Goal: Understand process/instructions: Learn how to perform a task or action

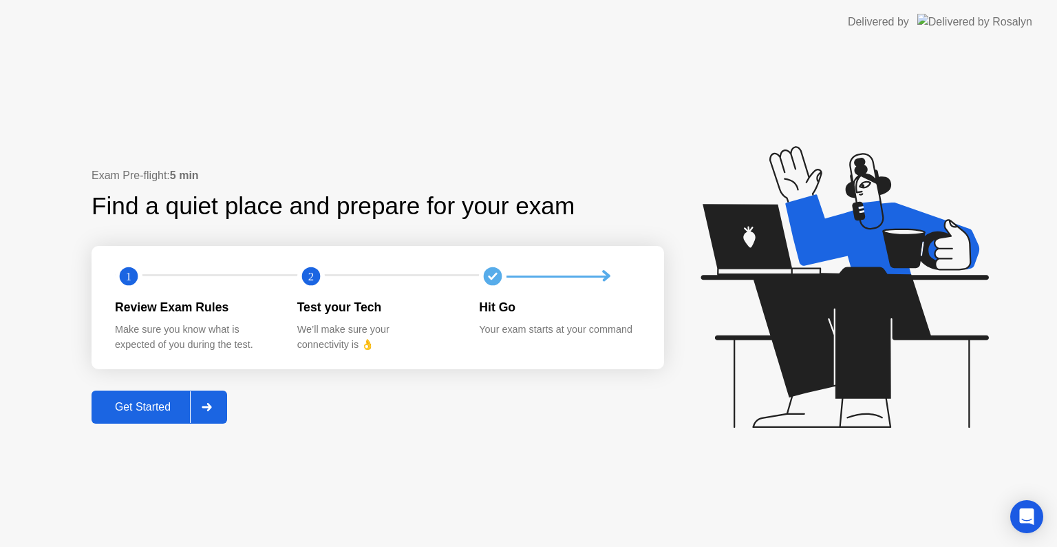
click at [162, 412] on div "Get Started" at bounding box center [143, 407] width 94 height 12
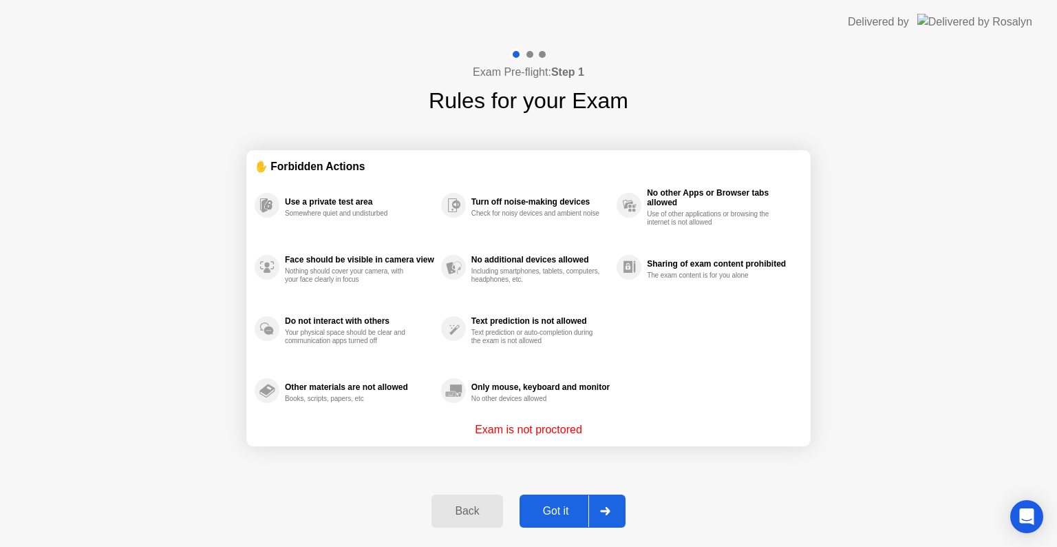
click at [566, 511] on div "Got it" at bounding box center [556, 511] width 65 height 12
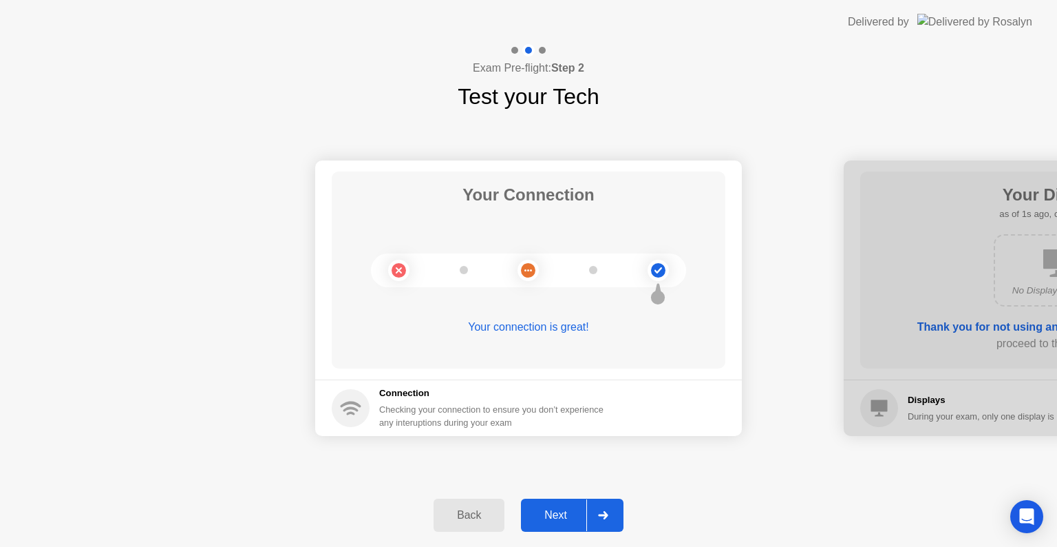
click at [608, 511] on icon at bounding box center [603, 515] width 10 height 8
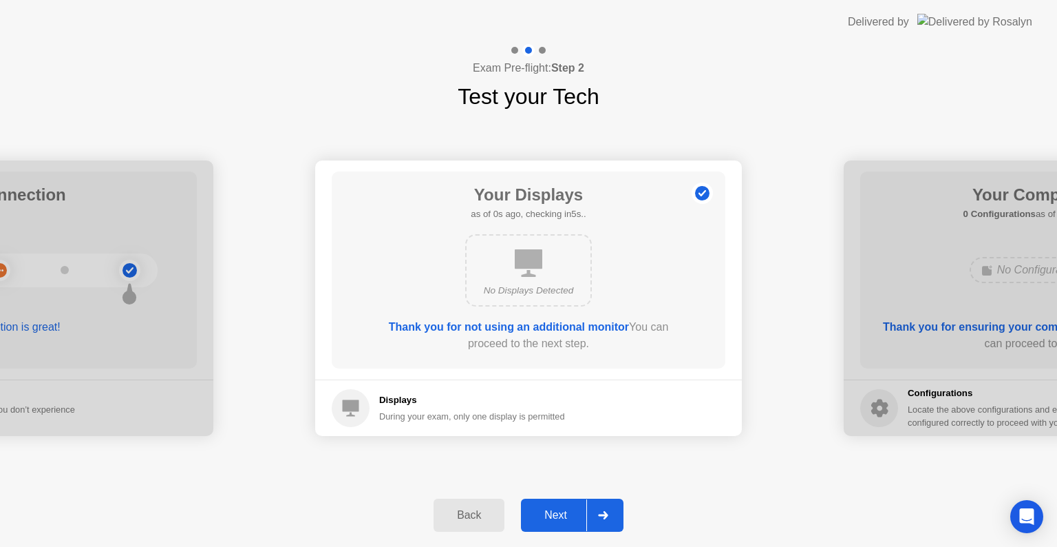
click at [608, 511] on icon at bounding box center [603, 515] width 10 height 8
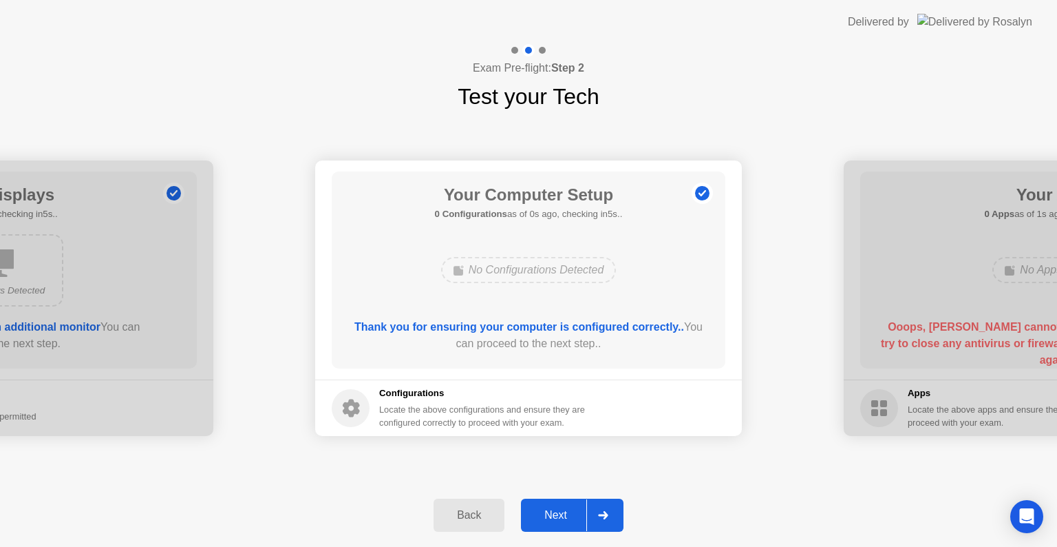
click at [608, 511] on icon at bounding box center [603, 515] width 10 height 8
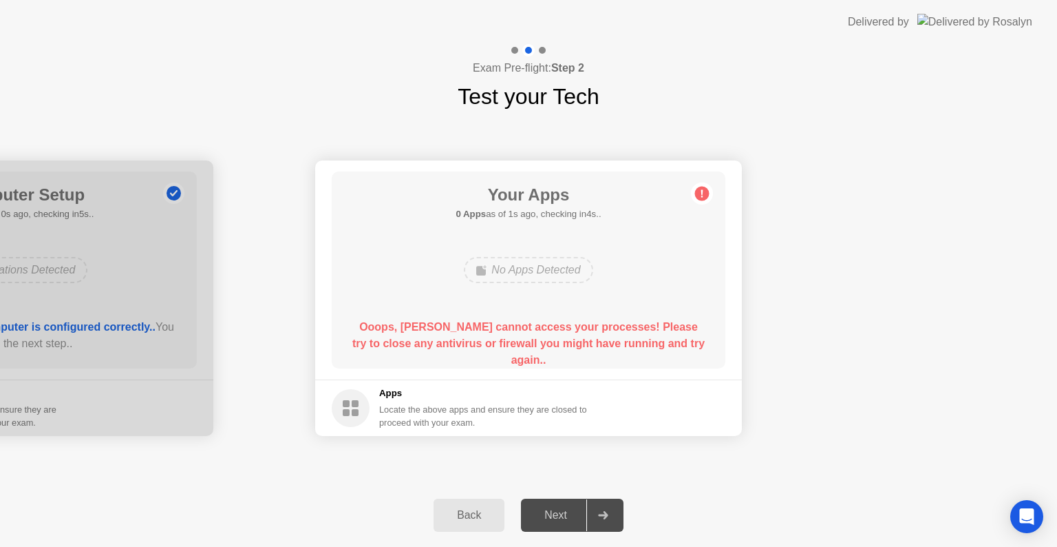
click at [553, 518] on div "Next" at bounding box center [555, 515] width 61 height 12
click at [473, 518] on div "Back" at bounding box center [469, 515] width 63 height 12
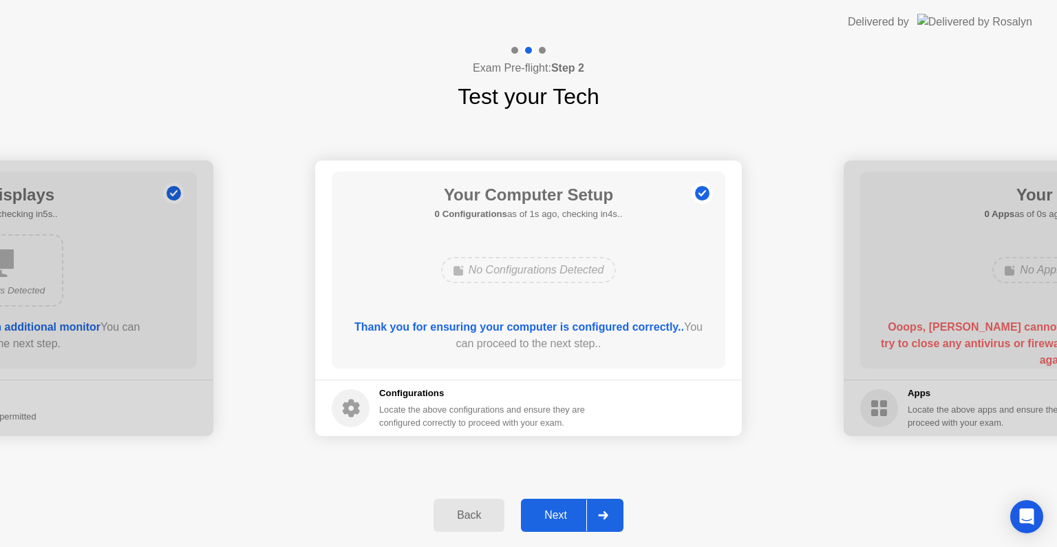
click at [559, 510] on div "Next" at bounding box center [555, 515] width 61 height 12
